Goal: Check status: Check status

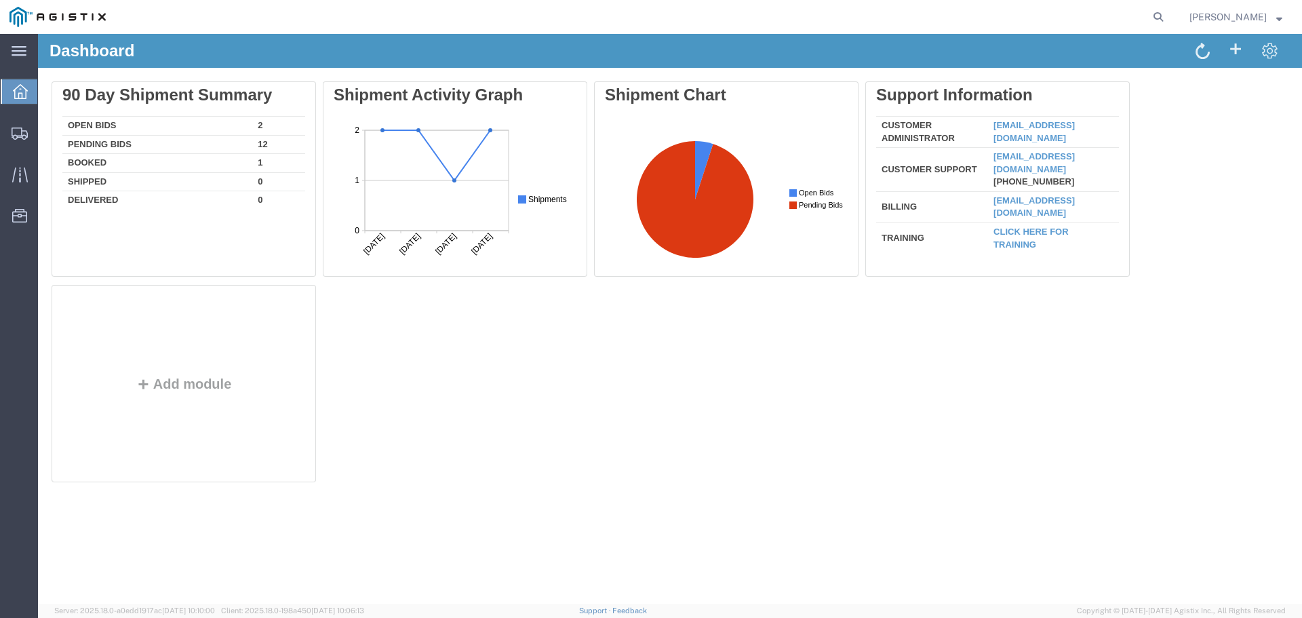
drag, startPoint x: 31, startPoint y: 107, endPoint x: 108, endPoint y: 102, distance: 76.8
click at [38, 102] on ul "Dashboard Shipments Traffic Resources Address Book Saved Searches" at bounding box center [19, 160] width 38 height 165
click at [47, 132] on span "Shipments" at bounding box center [41, 132] width 9 height 27
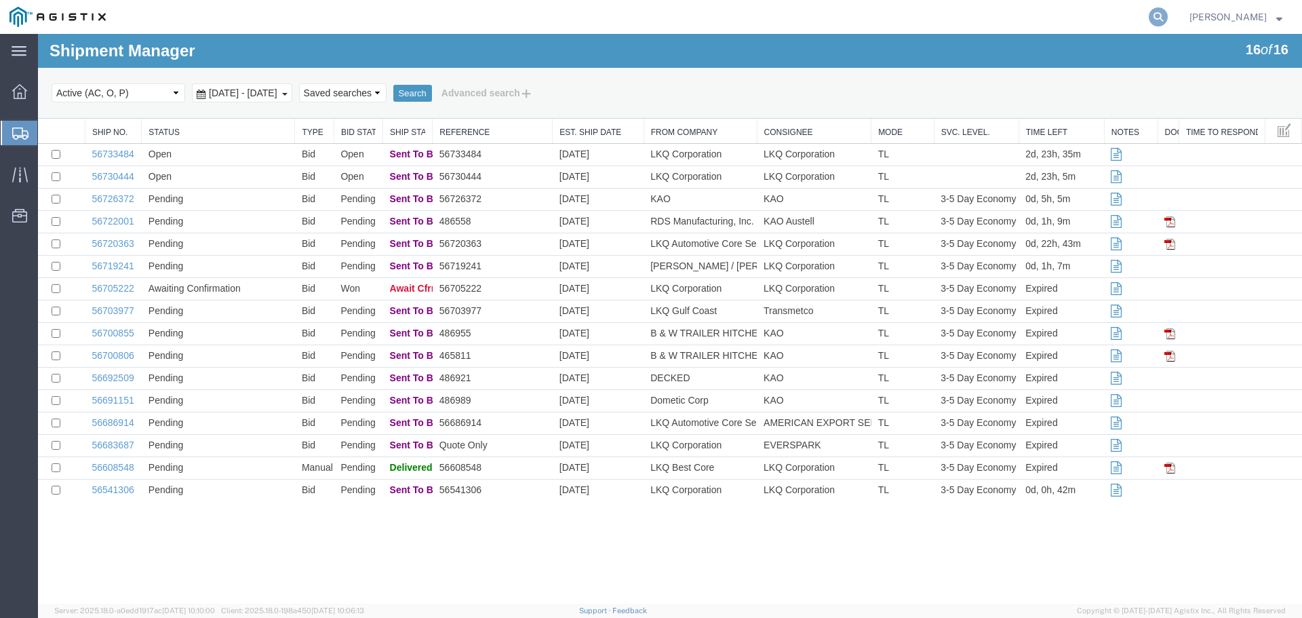
click at [1148, 11] on icon at bounding box center [1157, 16] width 19 height 19
paste input "56705222"
type input "56705222"
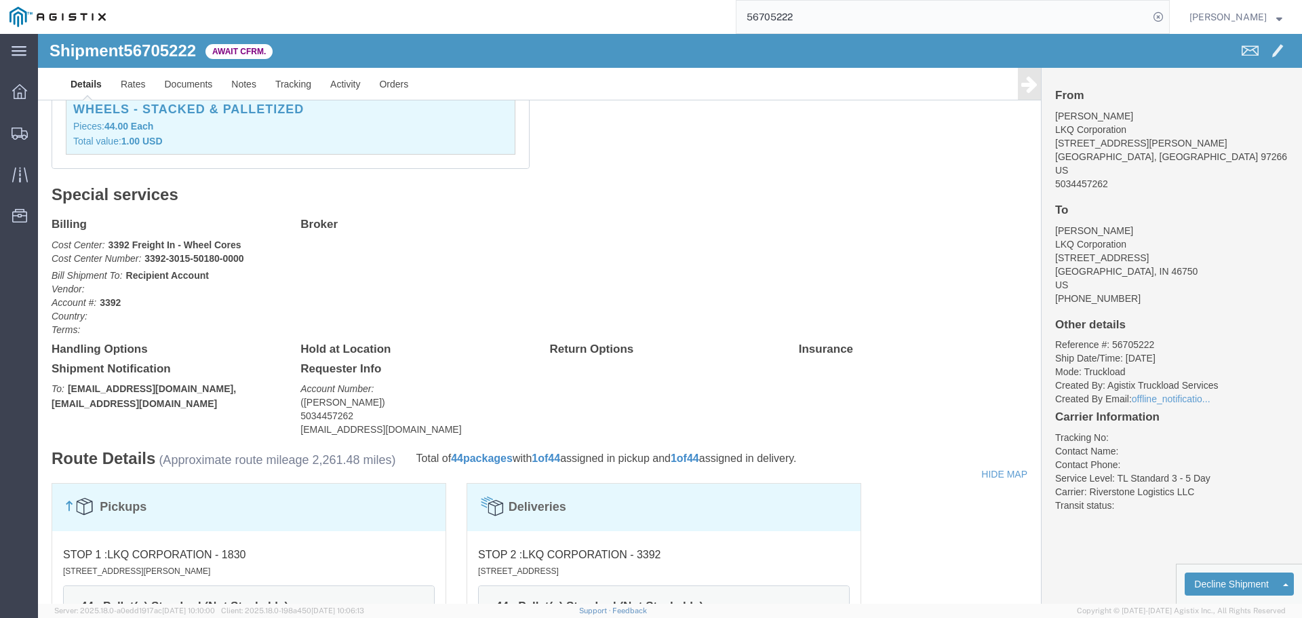
scroll to position [238, 0]
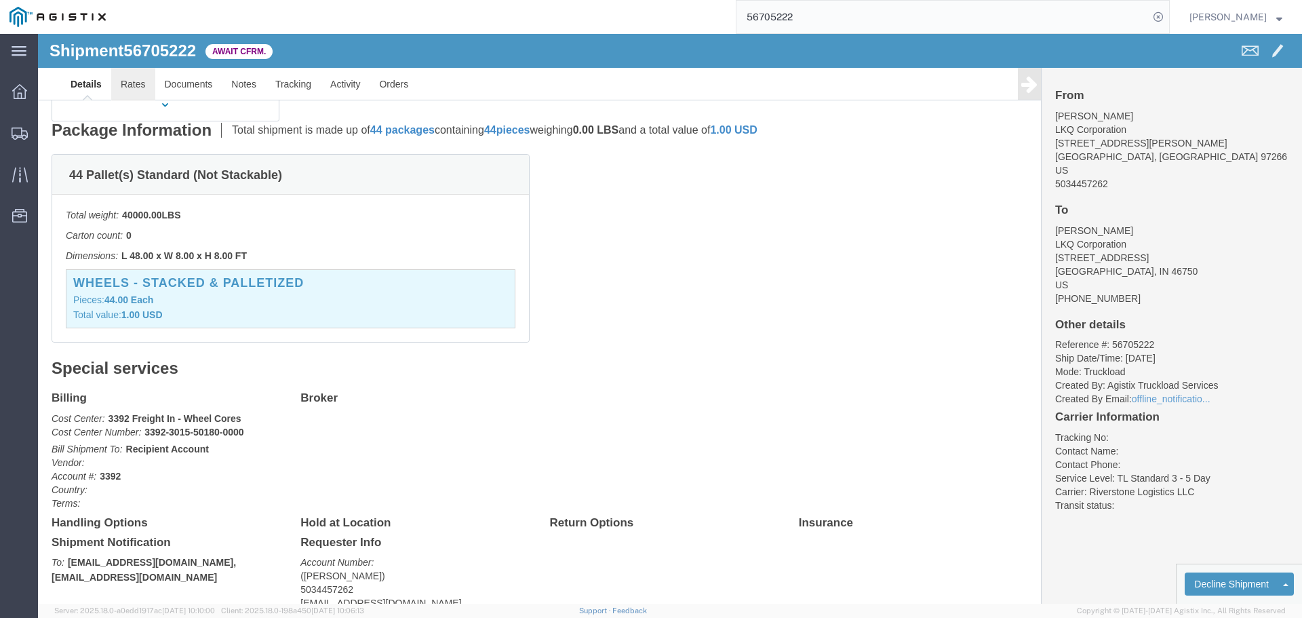
click link "Rates"
